Goal: Find specific page/section: Find specific page/section

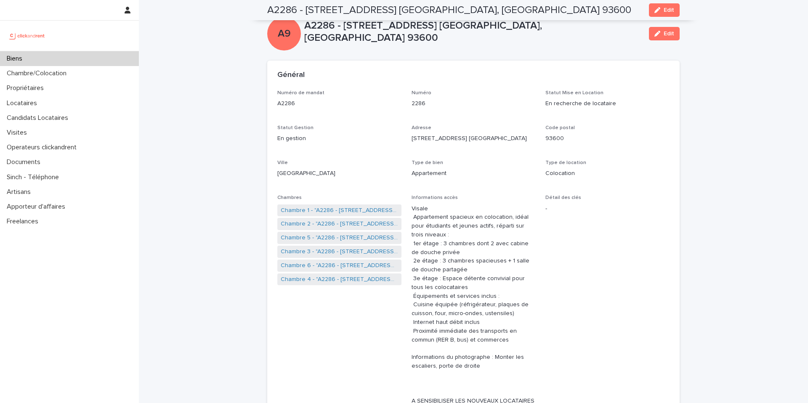
scroll to position [2458, 0]
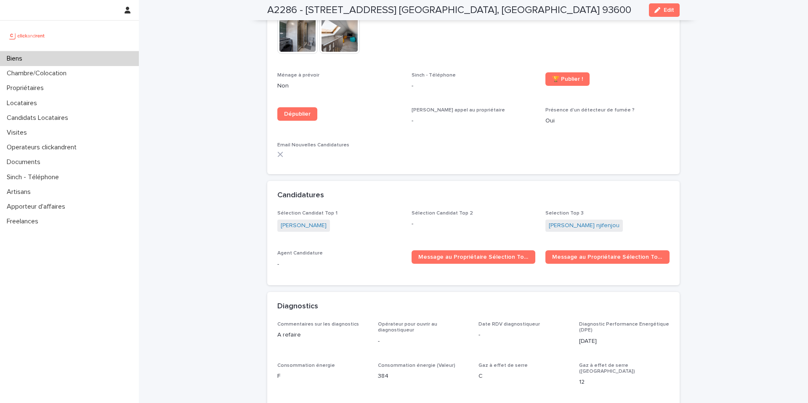
click at [128, 59] on div "Biens" at bounding box center [69, 58] width 139 height 15
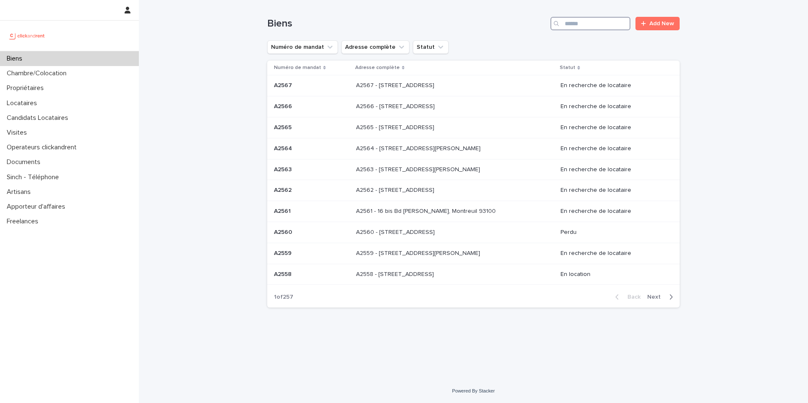
click at [602, 21] on input "Search" at bounding box center [591, 23] width 80 height 13
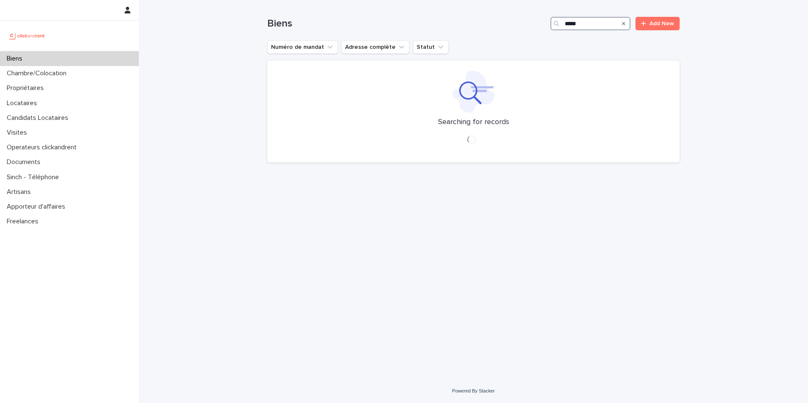
type input "*****"
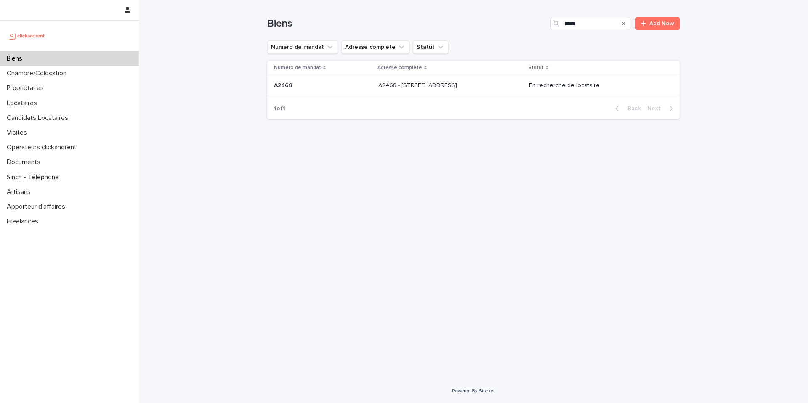
click at [459, 88] on p "A2468 - [STREET_ADDRESS]" at bounding box center [419, 84] width 80 height 9
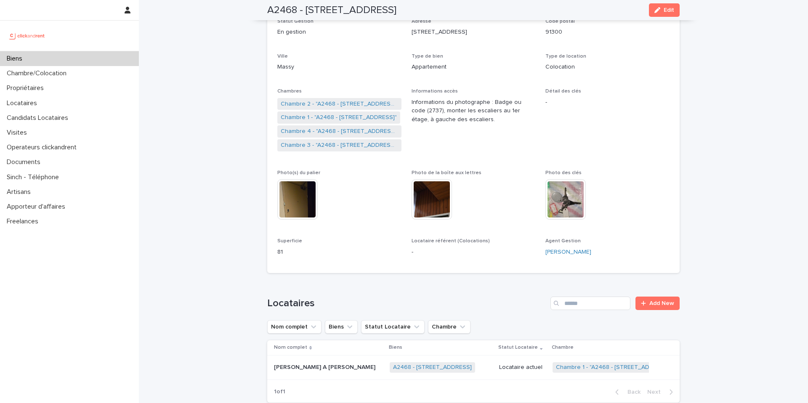
scroll to position [103, 0]
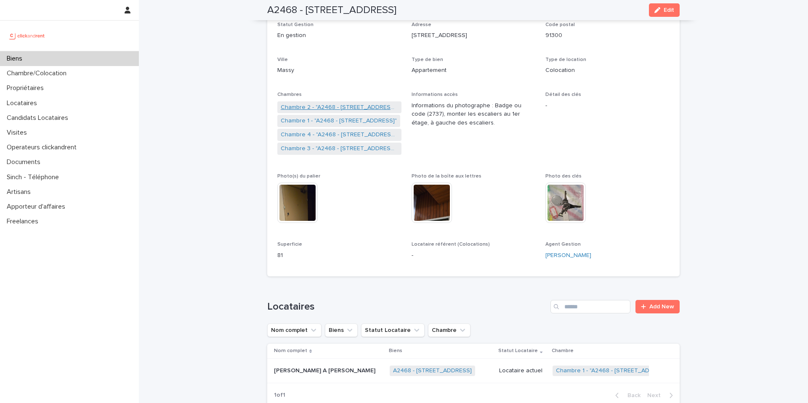
click at [342, 106] on link "Chambre 2 - "A2468 - [STREET_ADDRESS]"" at bounding box center [339, 107] width 117 height 9
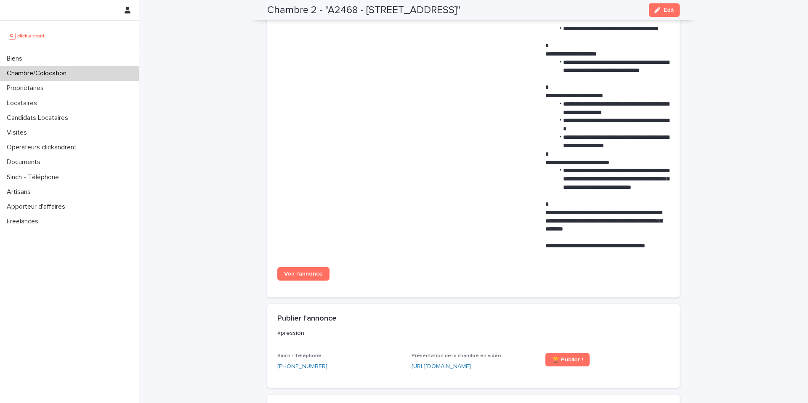
scroll to position [547, 0]
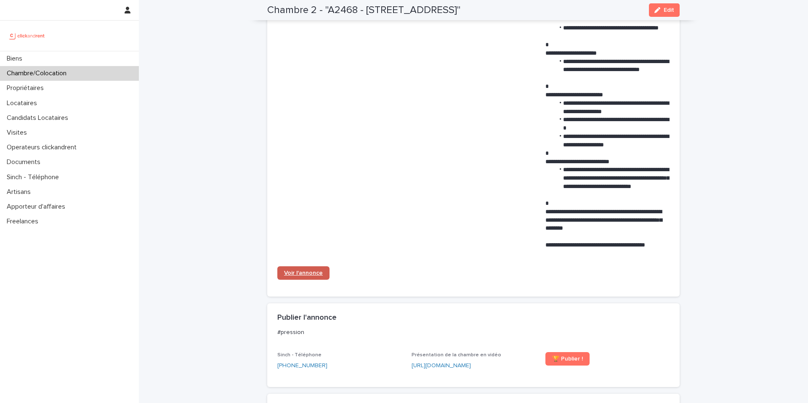
click at [314, 277] on link "Voir l'annonce" at bounding box center [303, 273] width 52 height 13
